Goal: Task Accomplishment & Management: Complete application form

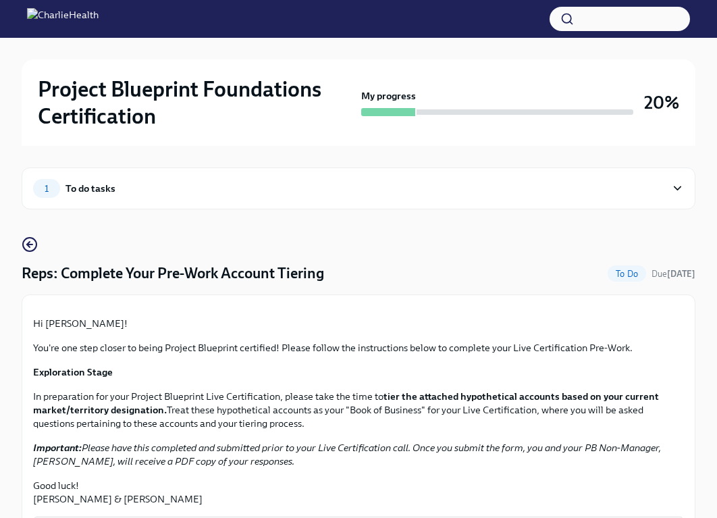
click at [660, 195] on div "1 To do tasks" at bounding box center [349, 188] width 633 height 19
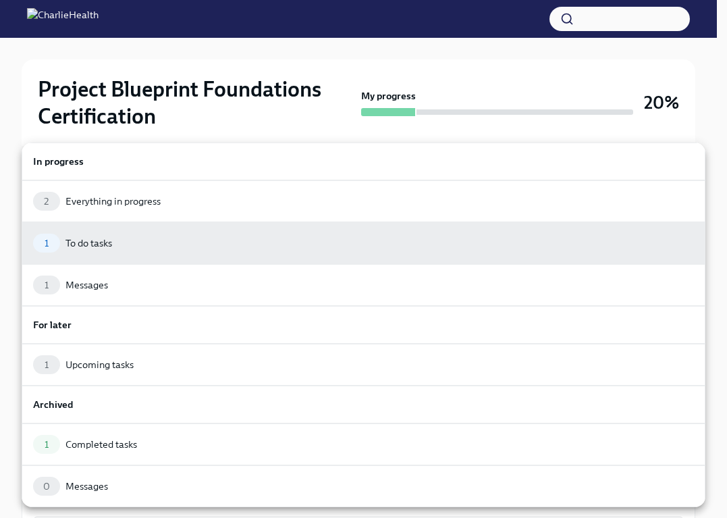
click at [708, 99] on div at bounding box center [363, 259] width 727 height 518
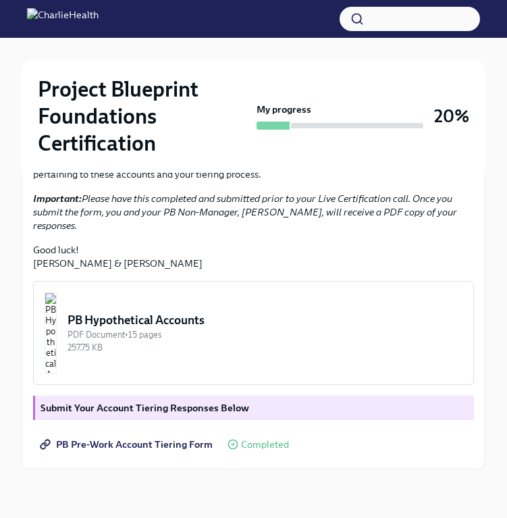
scroll to position [317, 0]
click at [57, 373] on img "button" at bounding box center [51, 332] width 12 height 81
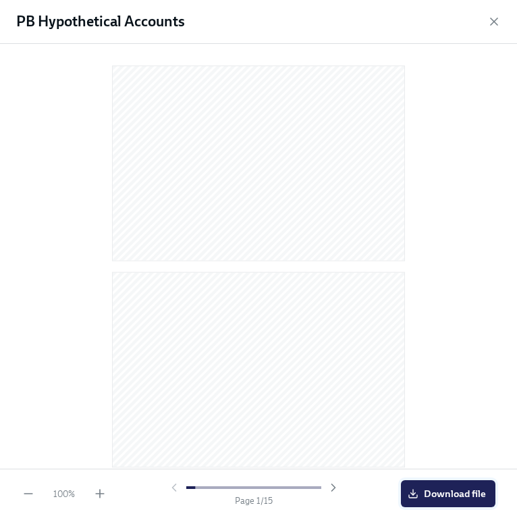
click at [457, 502] on button "Download file" at bounding box center [448, 493] width 95 height 27
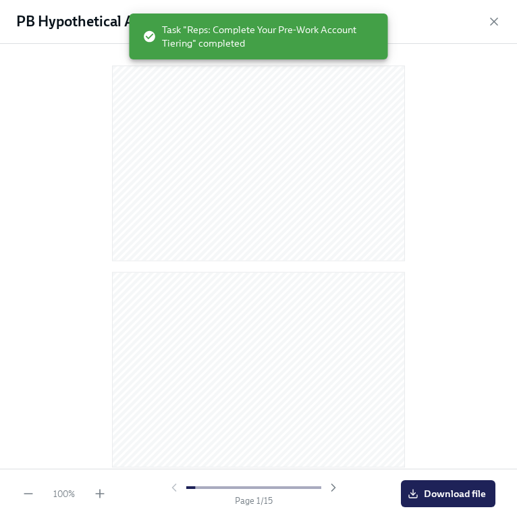
click at [496, 28] on div "PB Hypothetical Accounts" at bounding box center [258, 22] width 517 height 44
click at [492, 18] on icon "button" at bounding box center [495, 22] width 14 height 14
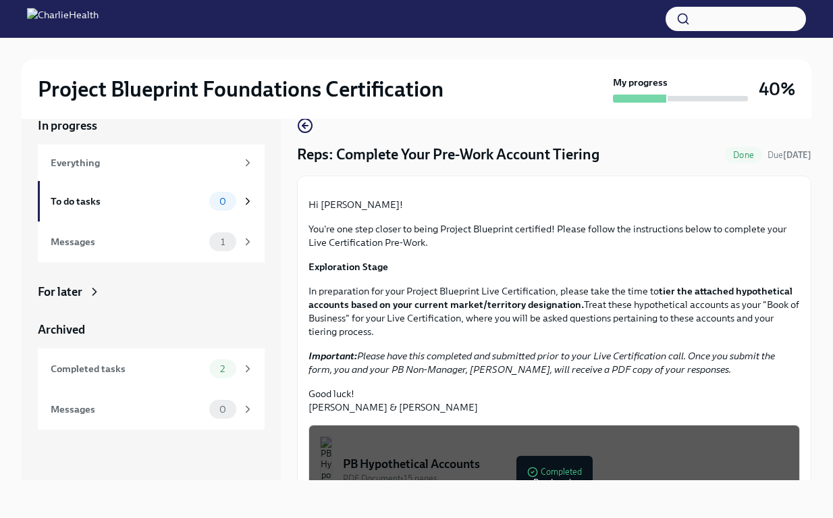
scroll to position [250, 0]
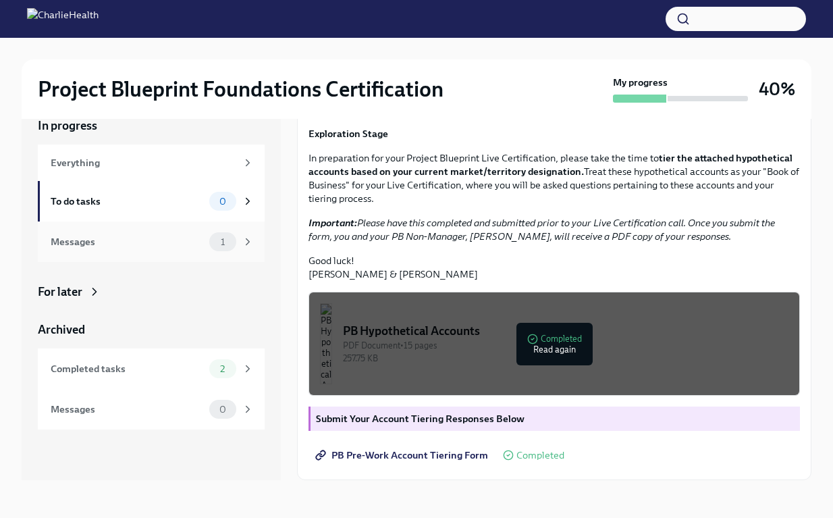
click at [204, 250] on div "Messages 1" at bounding box center [152, 241] width 203 height 19
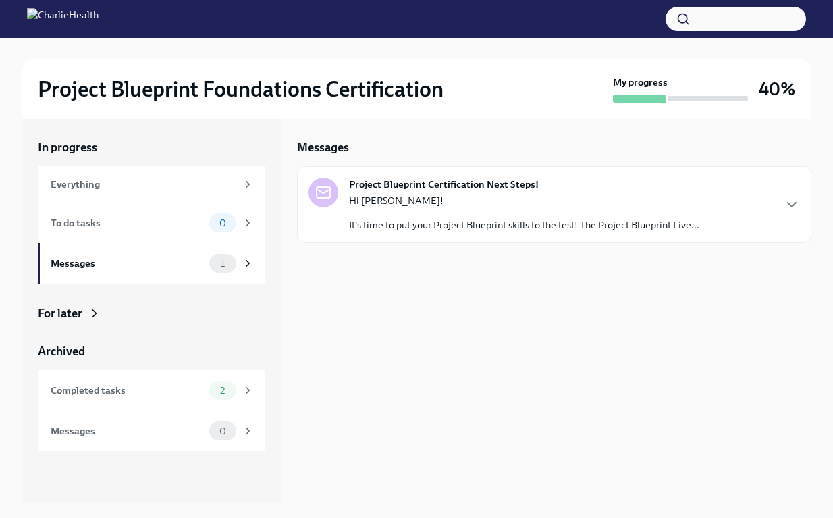
scroll to position [1, 0]
click at [438, 205] on p "Hi Bridges!" at bounding box center [524, 201] width 351 height 14
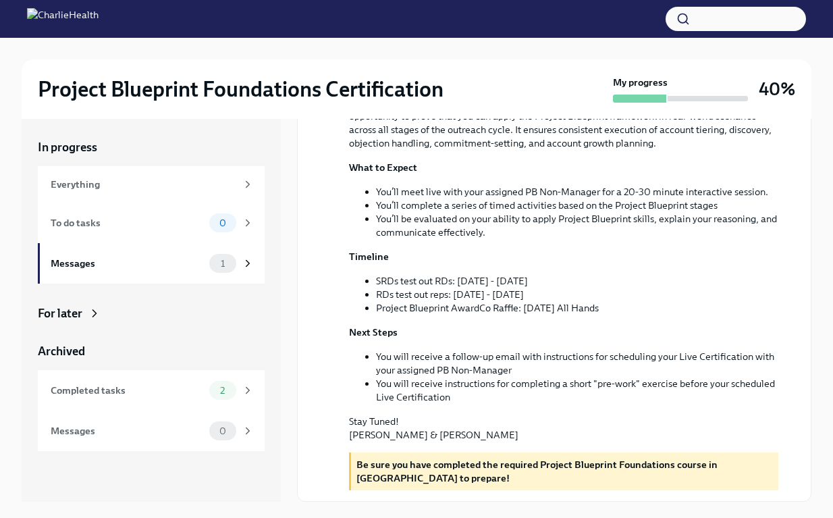
scroll to position [277, 0]
click at [164, 392] on div "Completed tasks" at bounding box center [127, 390] width 153 height 15
